Goal: Transaction & Acquisition: Book appointment/travel/reservation

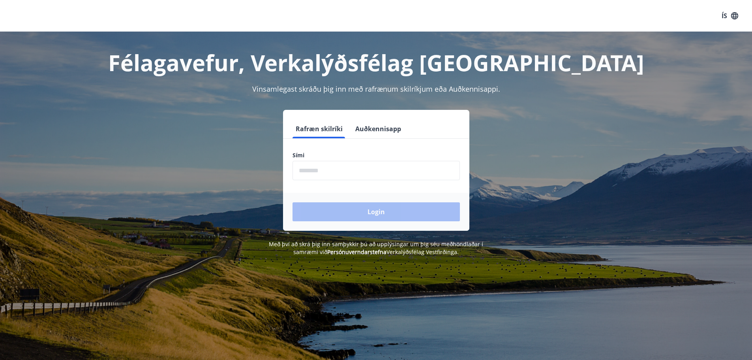
click at [430, 171] on input "phone" at bounding box center [375, 170] width 167 height 19
type input "********"
click at [355, 209] on button "Login" at bounding box center [375, 211] width 167 height 19
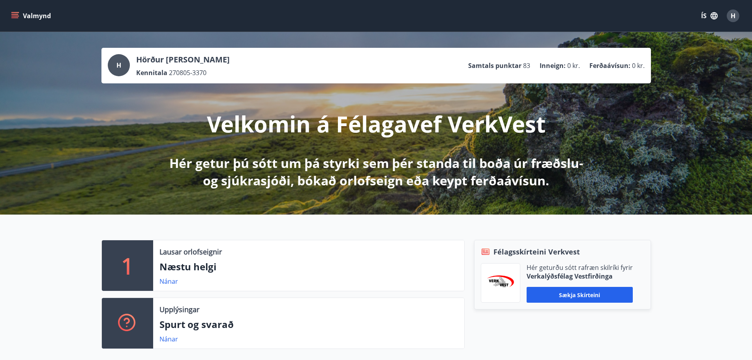
click at [13, 15] on icon "menu" at bounding box center [15, 16] width 8 height 8
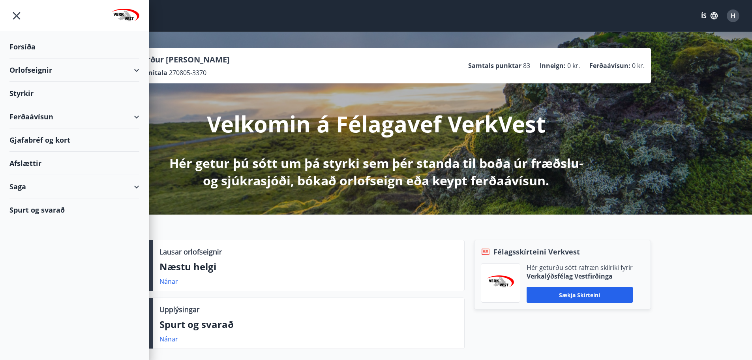
click at [134, 72] on div "Orlofseignir" at bounding box center [74, 69] width 130 height 23
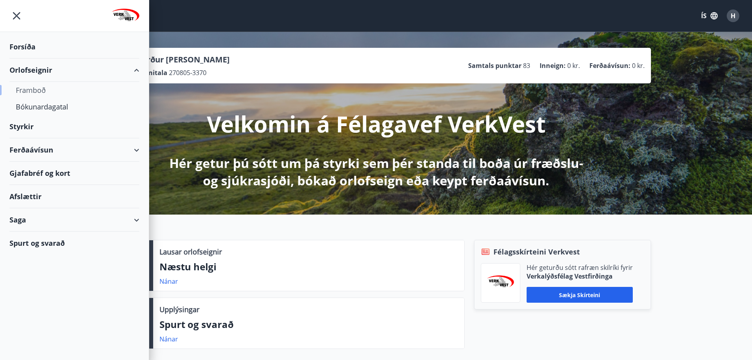
click at [54, 88] on div "Framboð" at bounding box center [74, 90] width 117 height 17
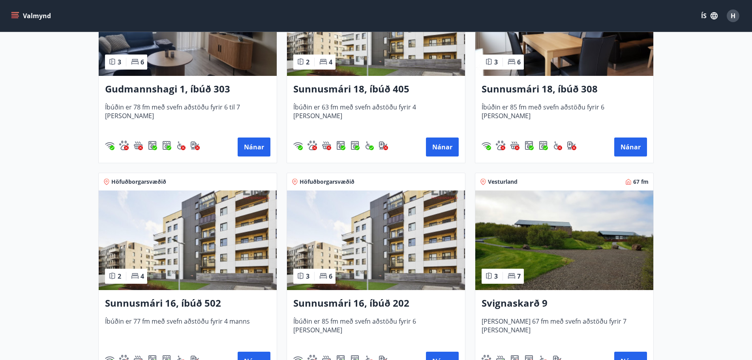
scroll to position [197, 0]
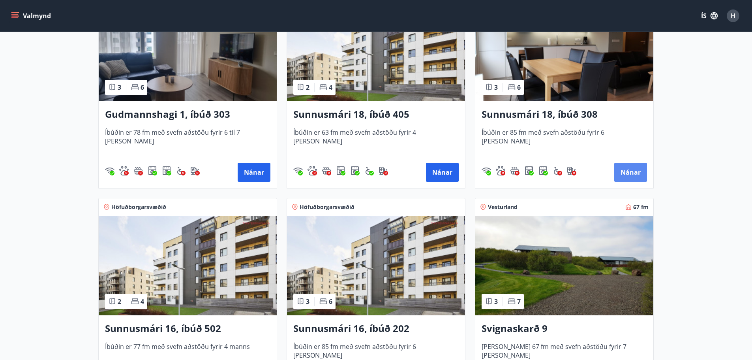
click at [633, 174] on button "Nánar" at bounding box center [630, 172] width 33 height 19
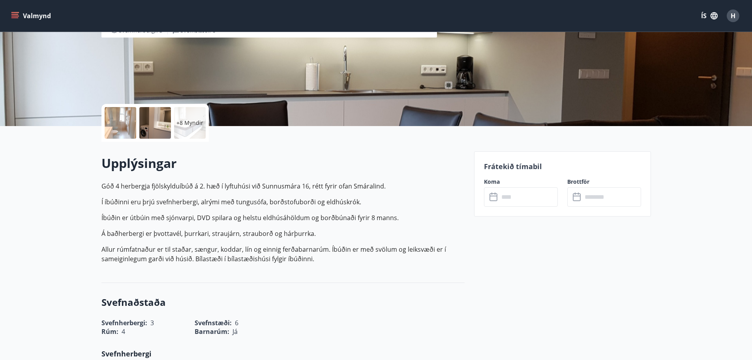
scroll to position [118, 0]
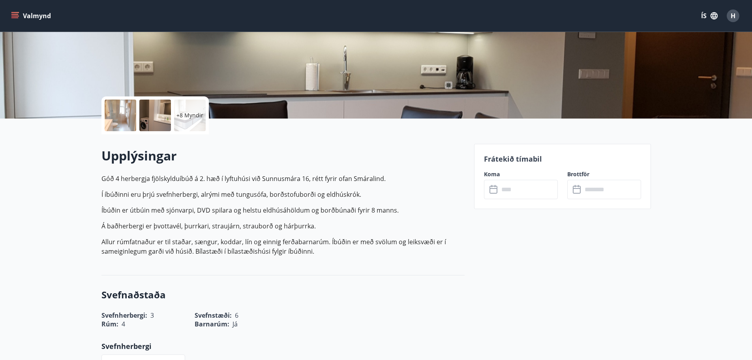
click at [515, 184] on input "text" at bounding box center [528, 189] width 59 height 19
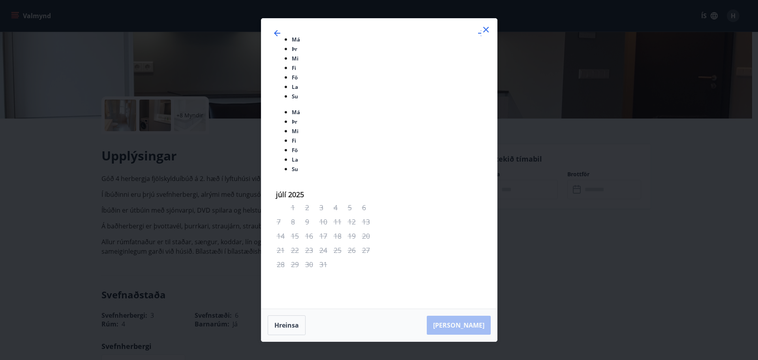
click at [165, 173] on div "Má Þr Mi Fi Fö La Su Má Þr Mi Fi Fö La Su [DATE] 1 2 3 4 5 6 7 8 9 10 11 12 13 …" at bounding box center [379, 180] width 758 height 360
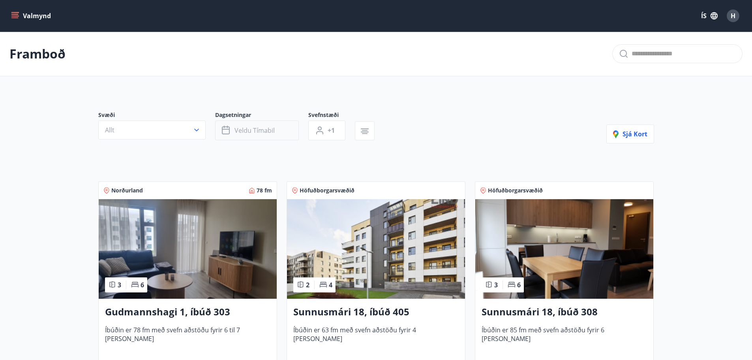
click at [261, 132] on span "Veldu tímabil" at bounding box center [254, 130] width 40 height 9
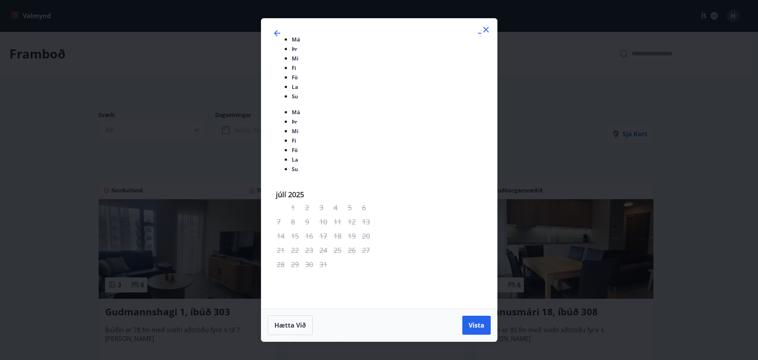
click at [479, 320] on span "Vista" at bounding box center [477, 324] width 16 height 9
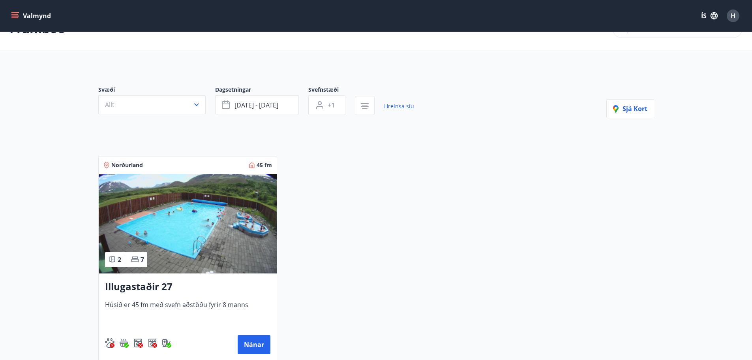
scroll to position [39, 0]
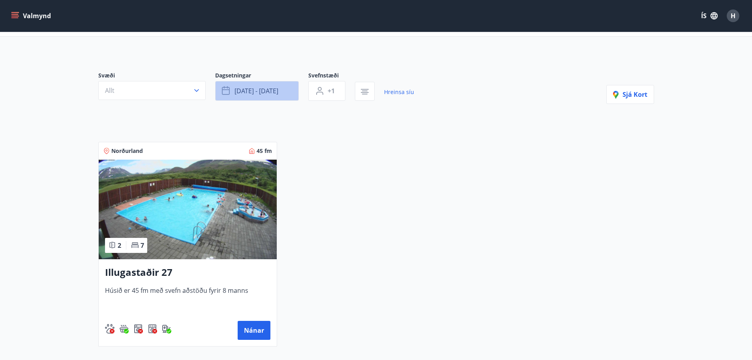
click at [258, 87] on span "[DATE] - [DATE]" at bounding box center [256, 90] width 44 height 9
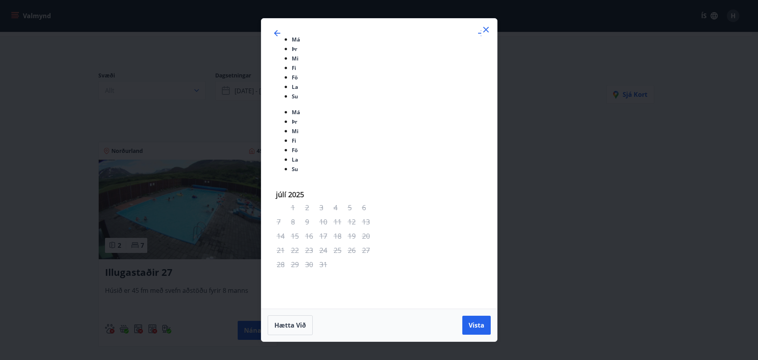
click at [474, 320] on span "Vista" at bounding box center [477, 324] width 16 height 9
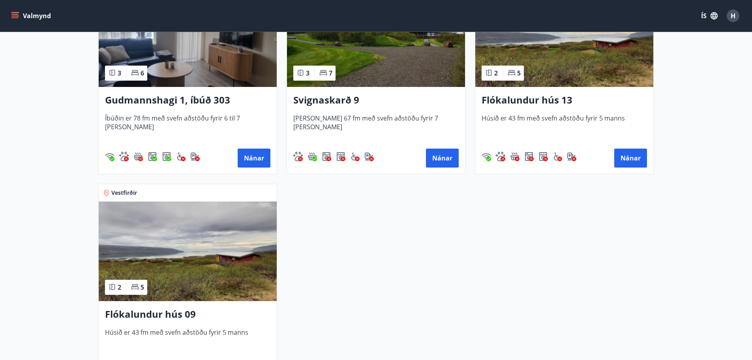
scroll to position [237, 0]
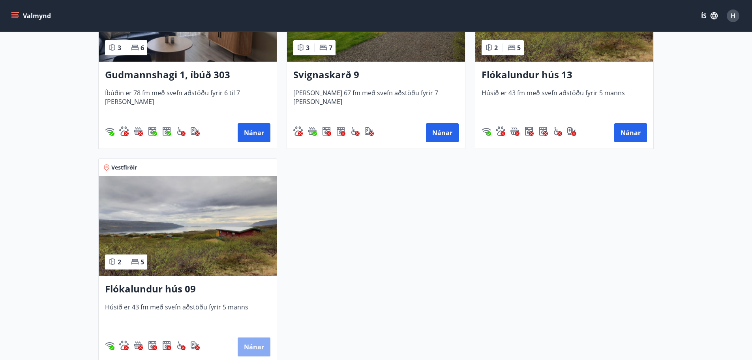
click at [255, 345] on button "Nánar" at bounding box center [254, 346] width 33 height 19
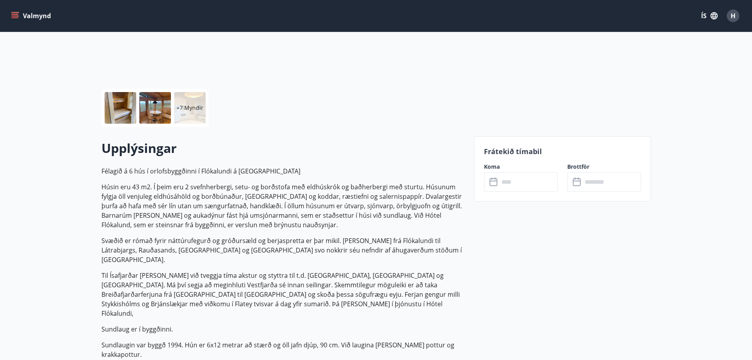
scroll to position [139, 0]
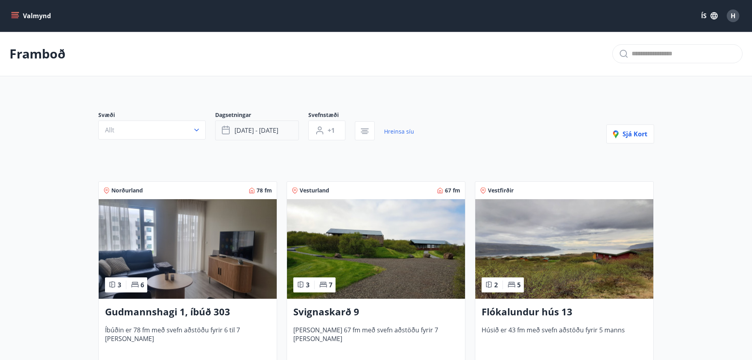
click at [246, 131] on span "[DATE] - [DATE]" at bounding box center [256, 130] width 44 height 9
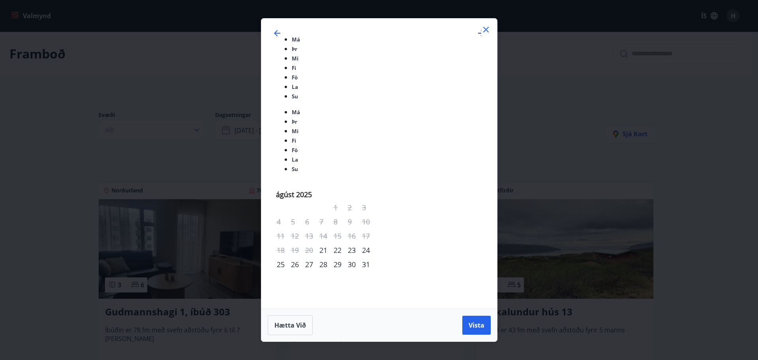
click at [476, 38] on icon "Move forward to switch to the next month." at bounding box center [480, 32] width 9 height 9
click at [477, 320] on span "Vista" at bounding box center [477, 324] width 16 height 9
